Goal: Task Accomplishment & Management: Complete application form

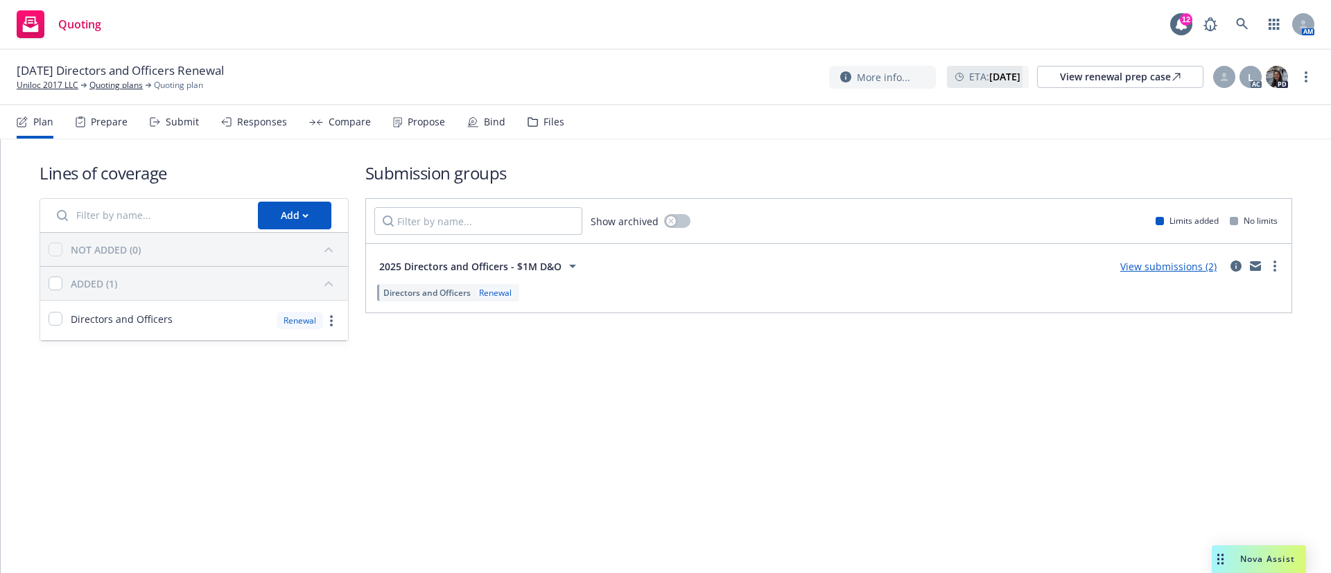
click at [417, 125] on div "Propose" at bounding box center [426, 121] width 37 height 11
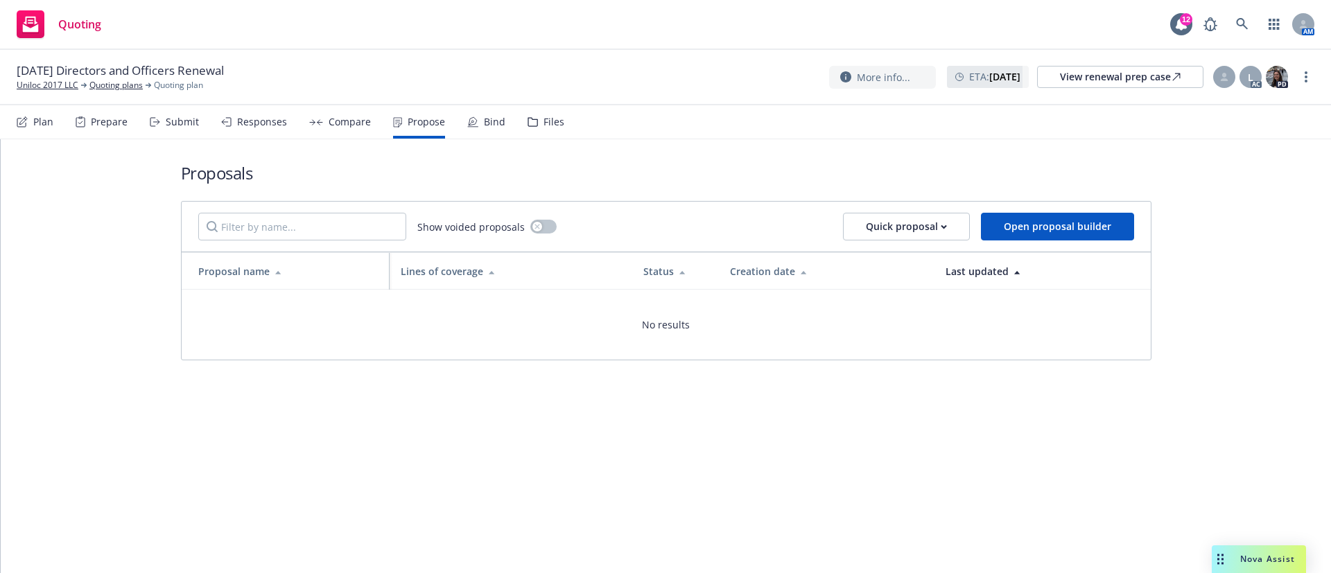
click at [167, 128] on div "Submit" at bounding box center [174, 121] width 49 height 33
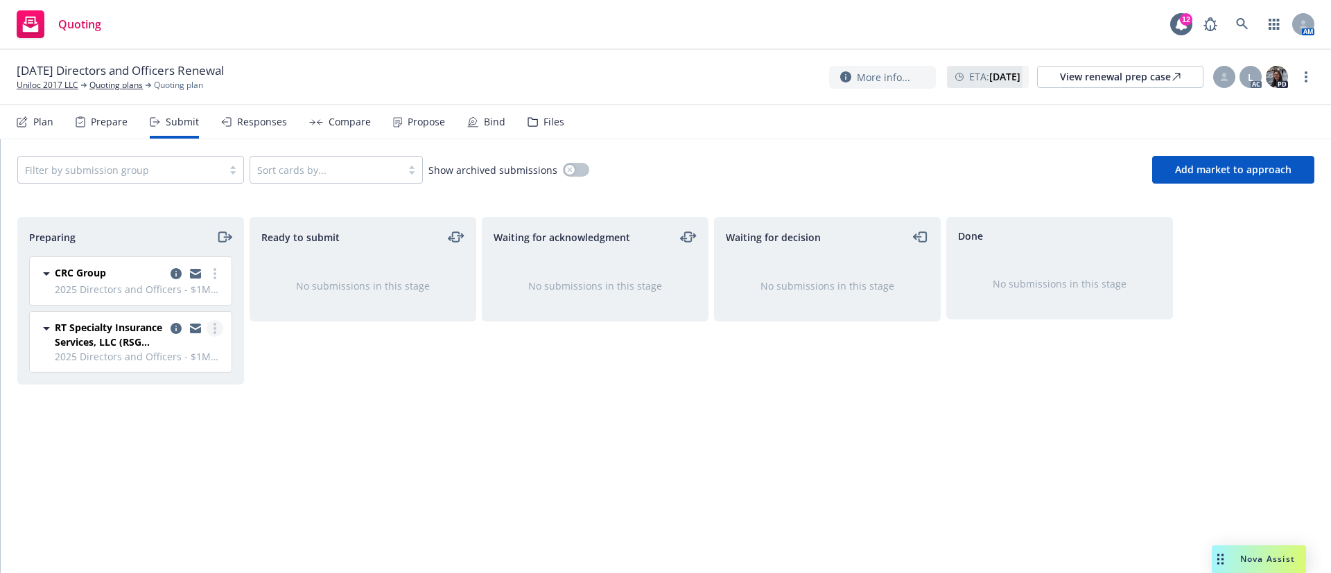
click at [212, 326] on link "more" at bounding box center [215, 328] width 17 height 17
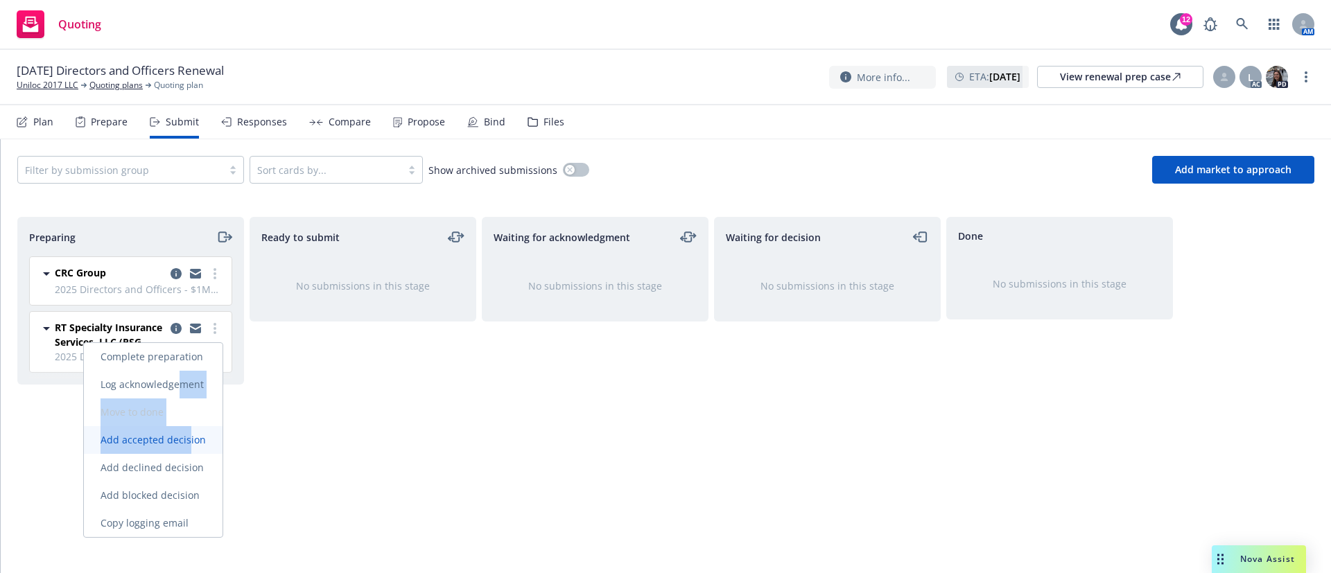
drag, startPoint x: 185, startPoint y: 384, endPoint x: 190, endPoint y: 435, distance: 50.8
click at [190, 435] on div "Complete preparation Log acknowledgement Move to done Add accepted decision Add…" at bounding box center [153, 440] width 139 height 194
click at [192, 435] on span "Add accepted decision" at bounding box center [153, 439] width 139 height 13
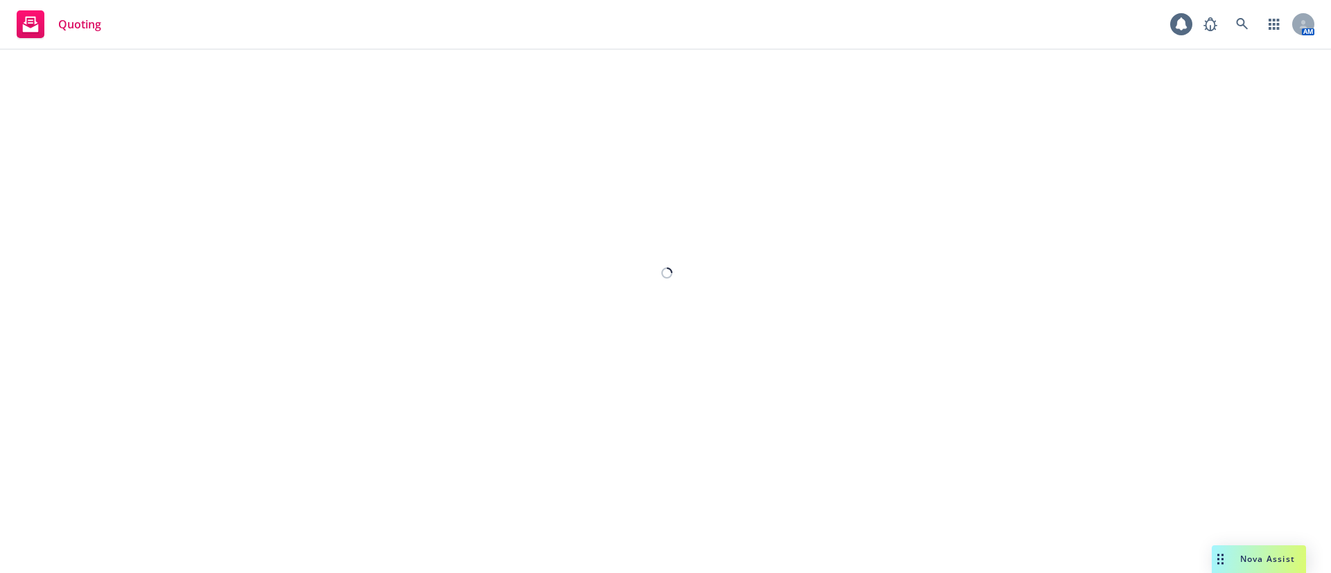
select select "12"
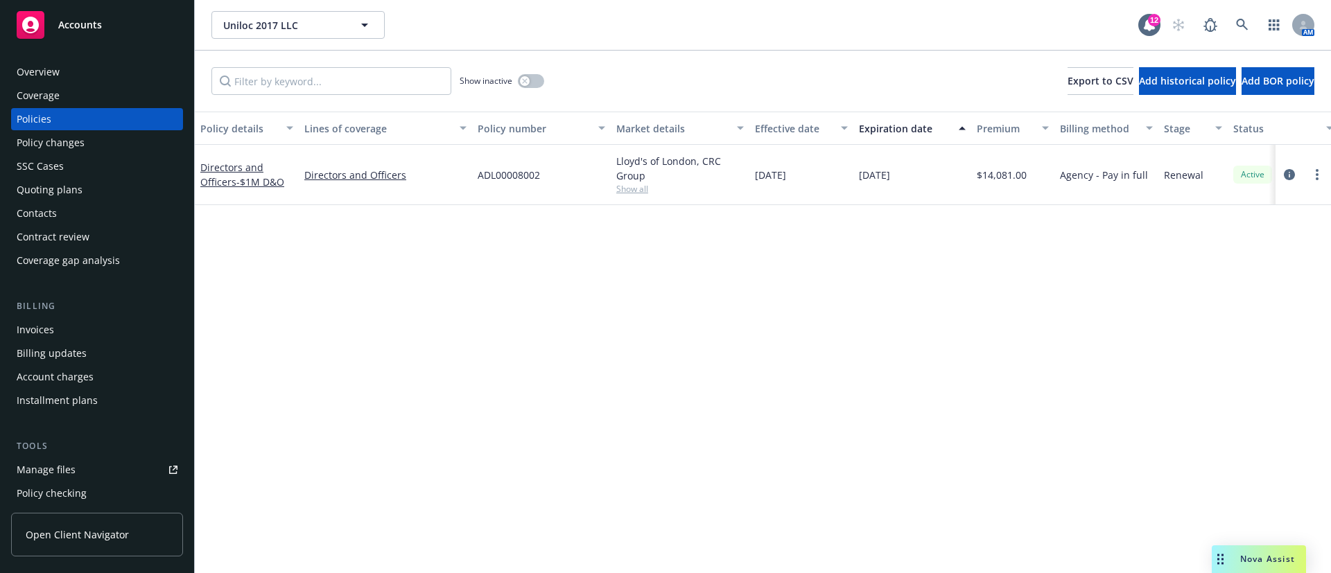
click at [640, 189] on span "Show all" at bounding box center [680, 189] width 128 height 12
click at [327, 297] on div "Policy details Lines of coverage Policy number Market details Effective date Ex…" at bounding box center [763, 343] width 1136 height 462
click at [634, 186] on span "Show all" at bounding box center [680, 189] width 128 height 12
click at [635, 186] on span "Show all" at bounding box center [680, 189] width 128 height 12
